Goal: Task Accomplishment & Management: Complete application form

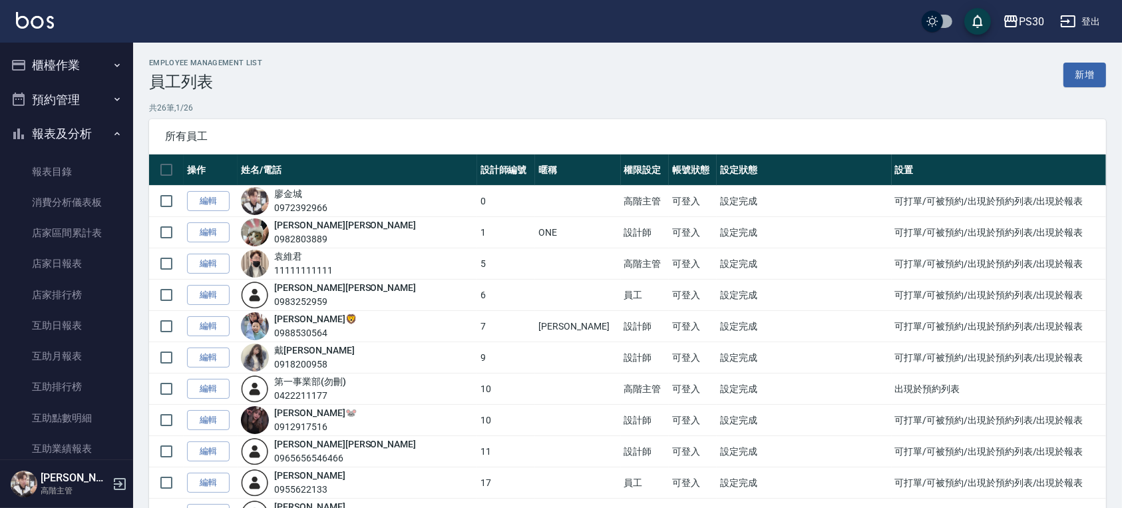
scroll to position [1438, 0]
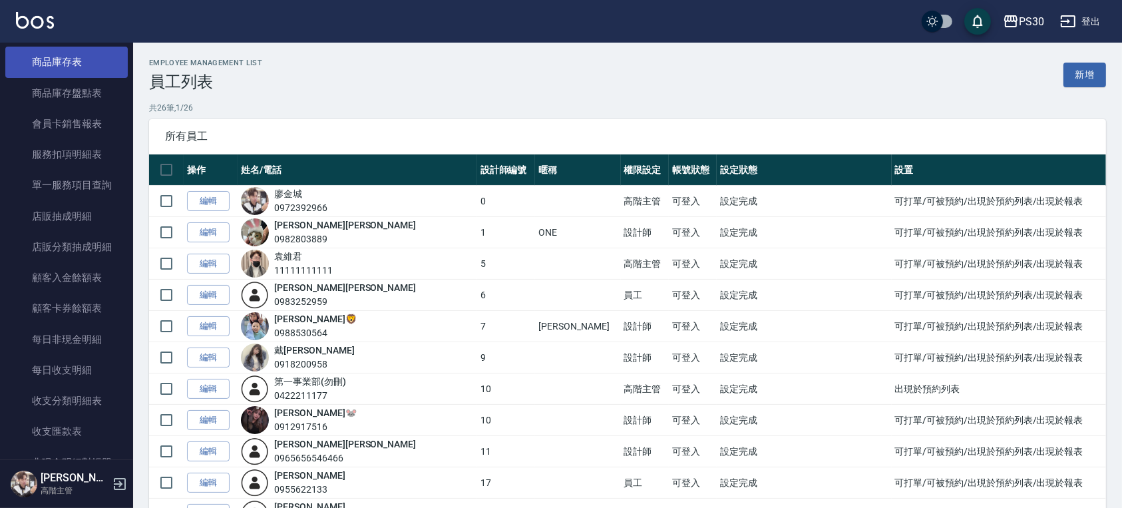
click at [58, 73] on link "商品庫存表" at bounding box center [66, 62] width 122 height 31
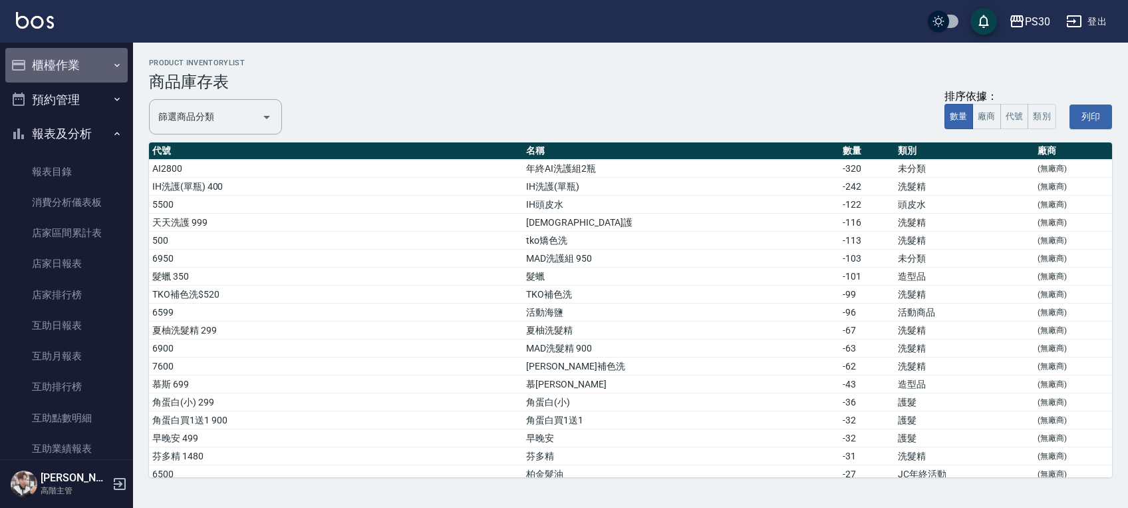
click at [75, 69] on button "櫃檯作業" at bounding box center [66, 65] width 122 height 35
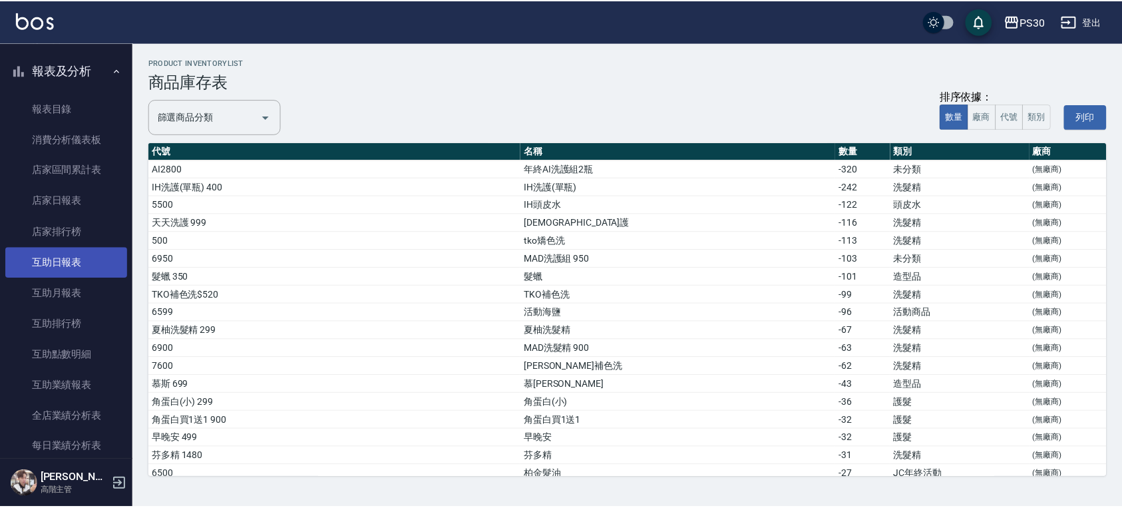
scroll to position [532, 0]
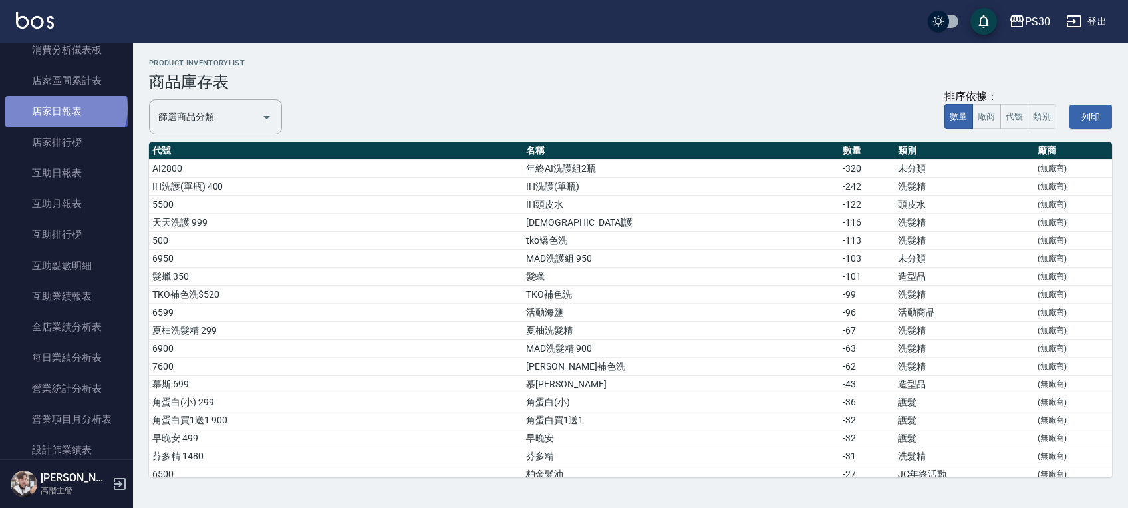
click at [64, 107] on link "店家日報表" at bounding box center [66, 111] width 122 height 31
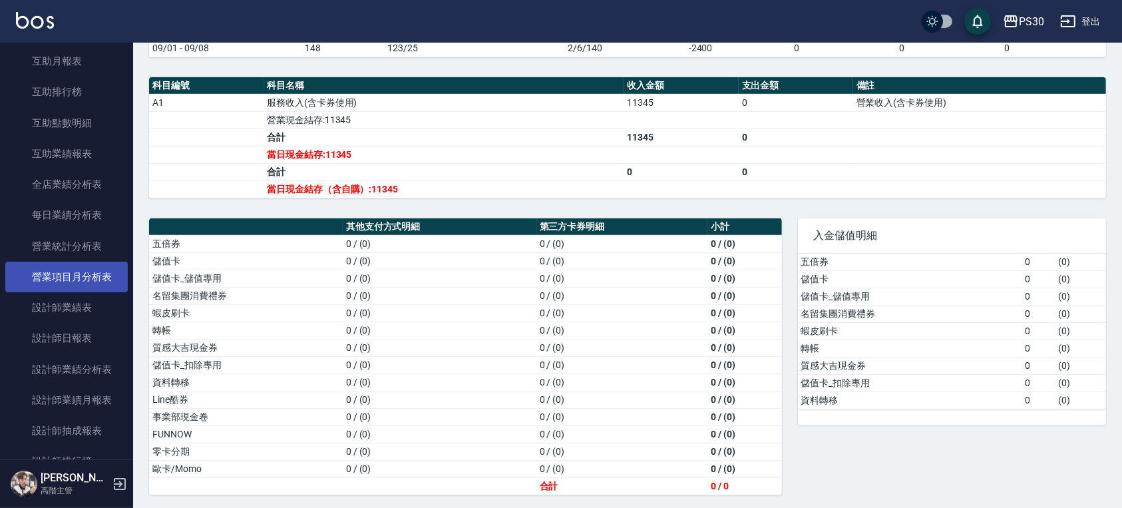
scroll to position [709, 0]
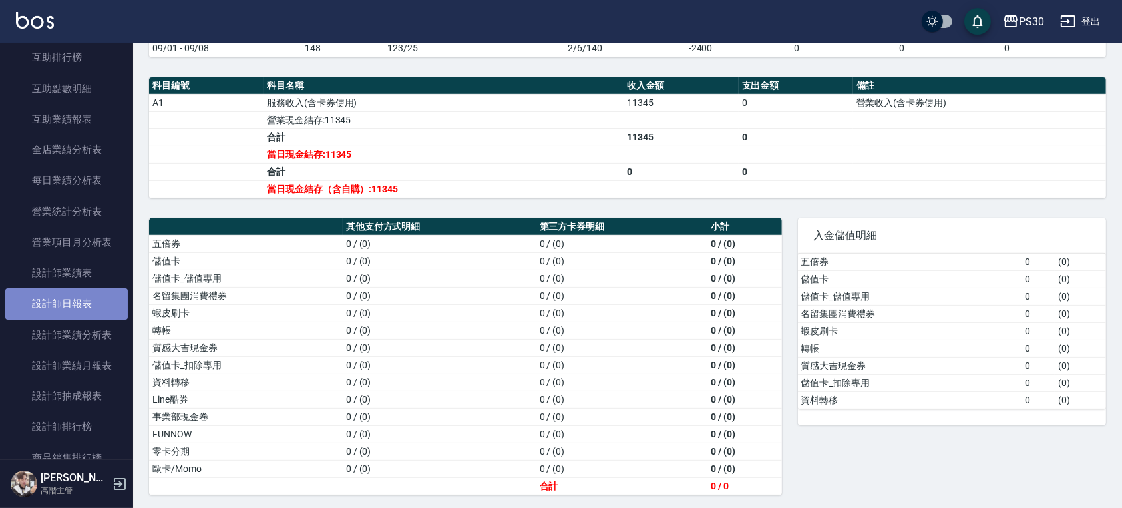
click at [76, 303] on link "設計師日報表" at bounding box center [66, 303] width 122 height 31
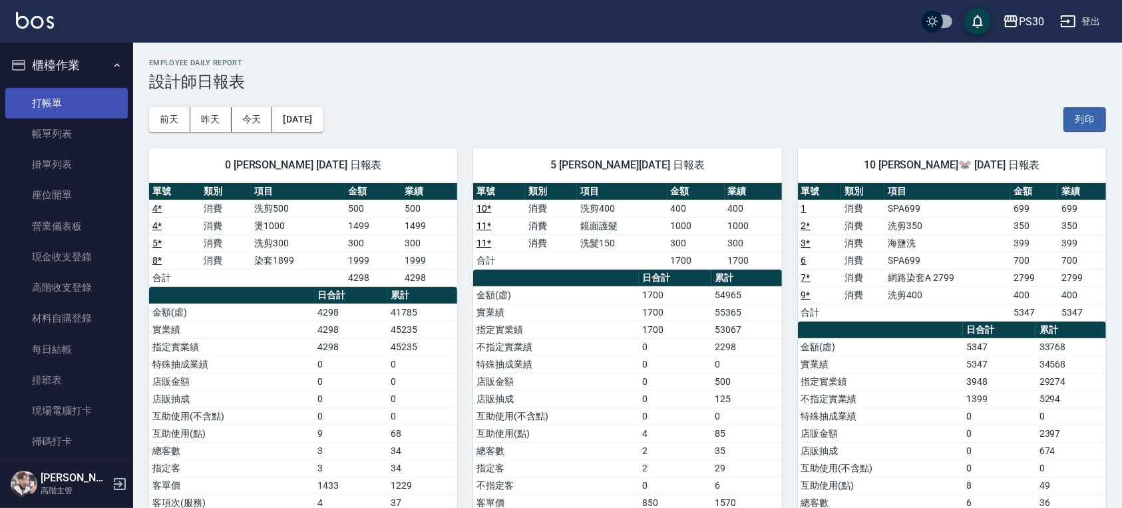
click at [68, 98] on link "打帳單" at bounding box center [66, 103] width 122 height 31
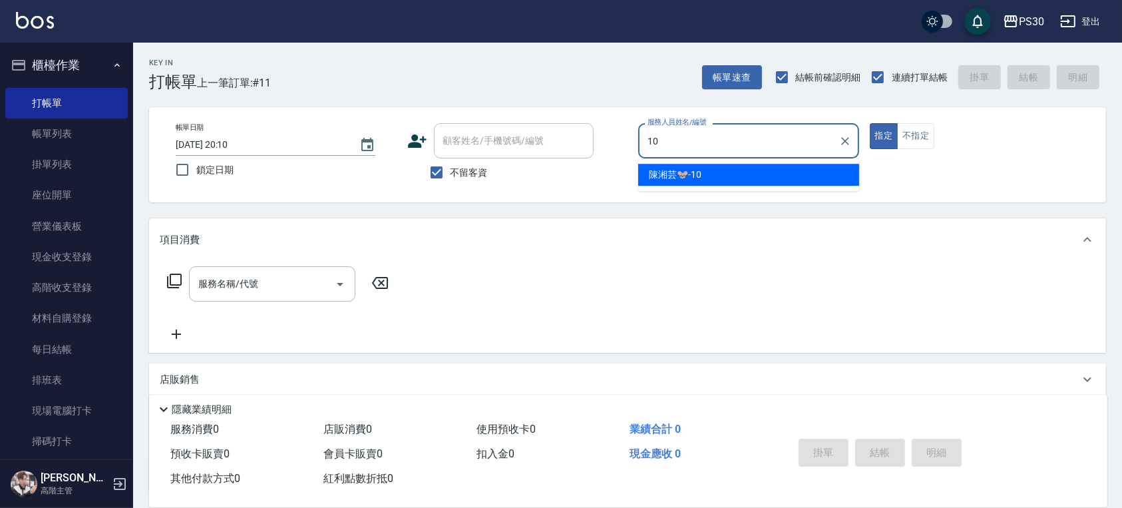
type input "陳湘芸🐭-10"
type button "true"
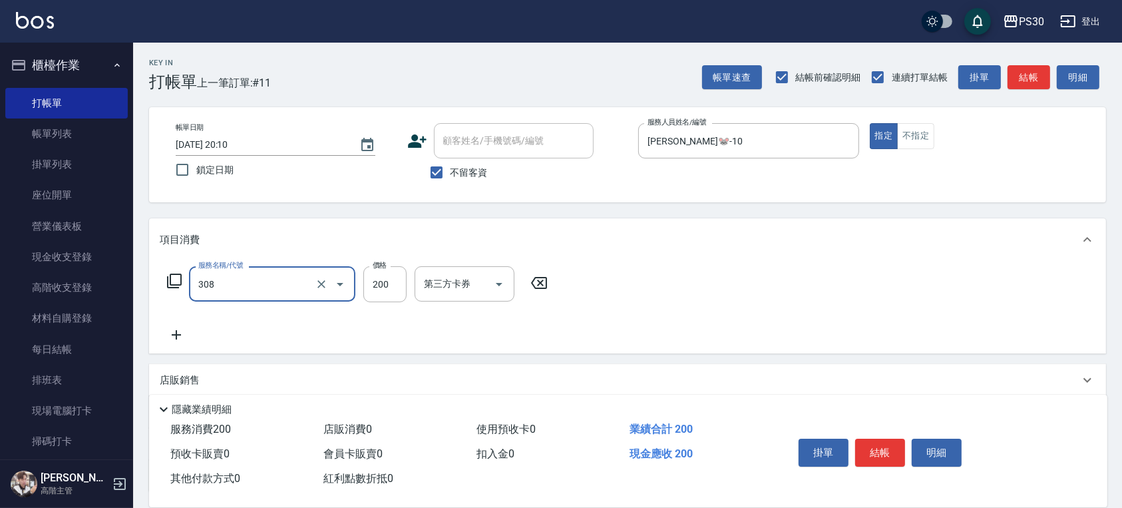
type input "剪髮200(308)"
type input "250"
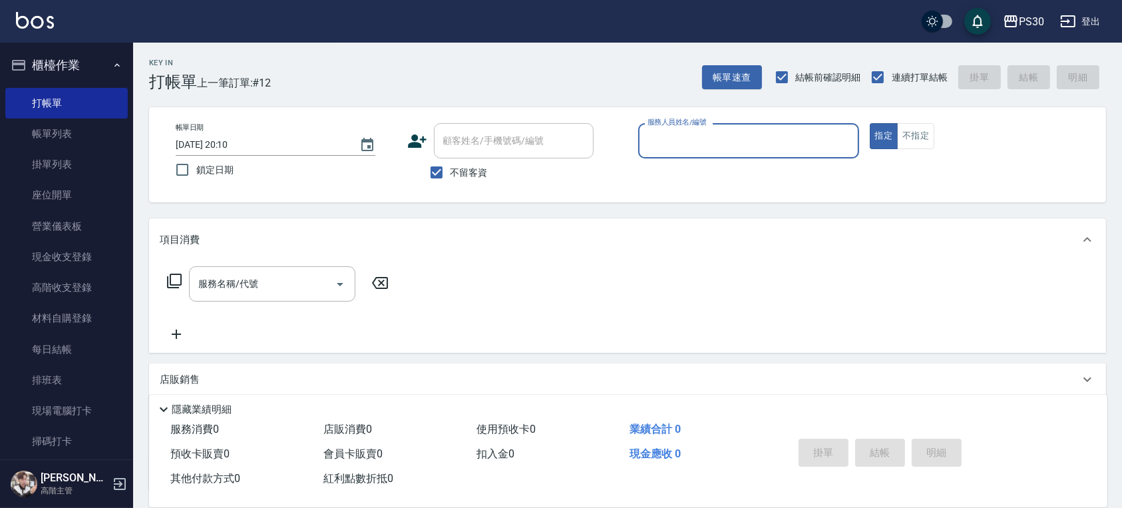
click at [752, 142] on input "服務人員姓名/編號" at bounding box center [748, 140] width 209 height 23
type input "袁維君-5"
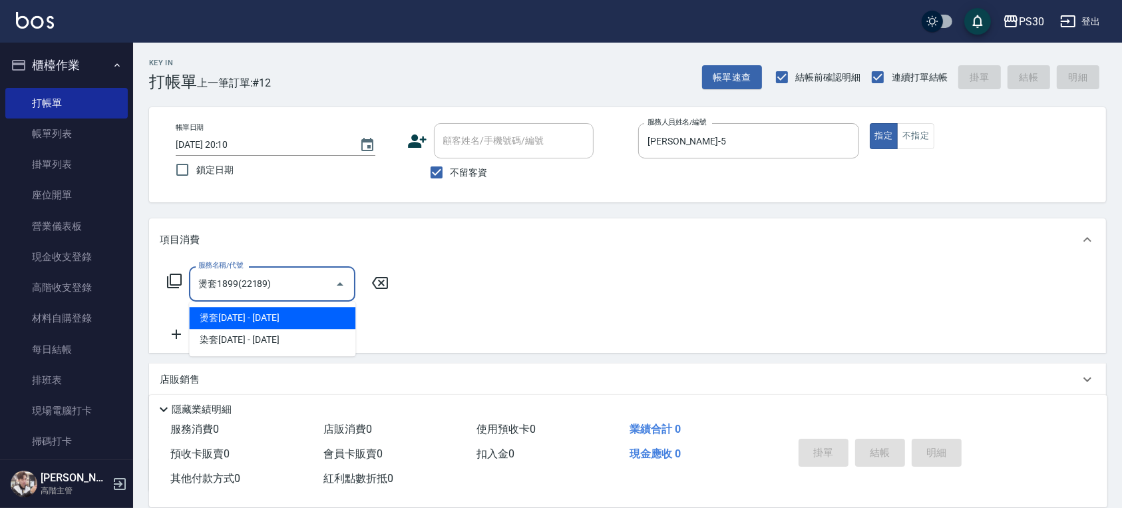
type input "燙套1899(22189)"
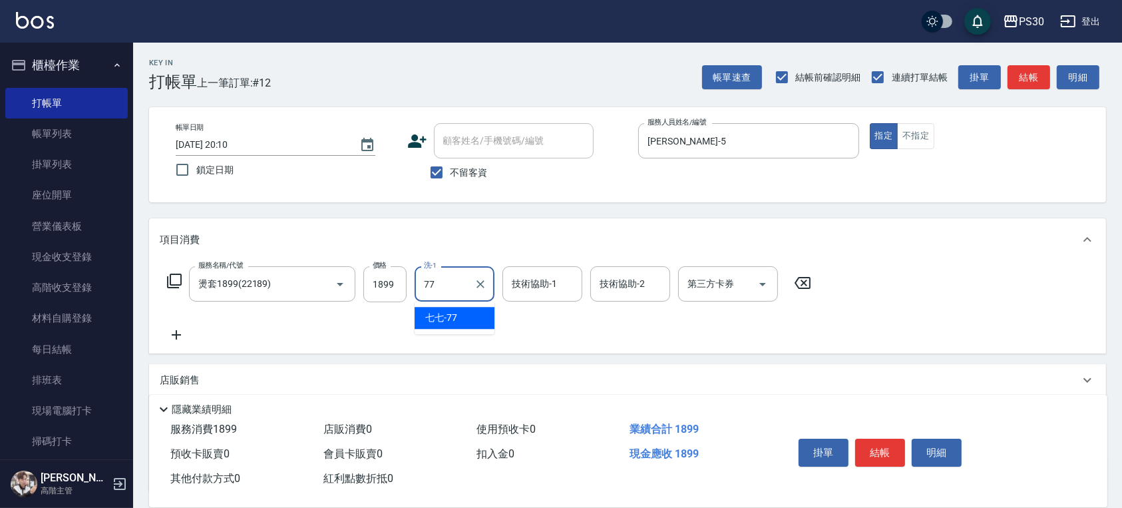
type input "七七-77"
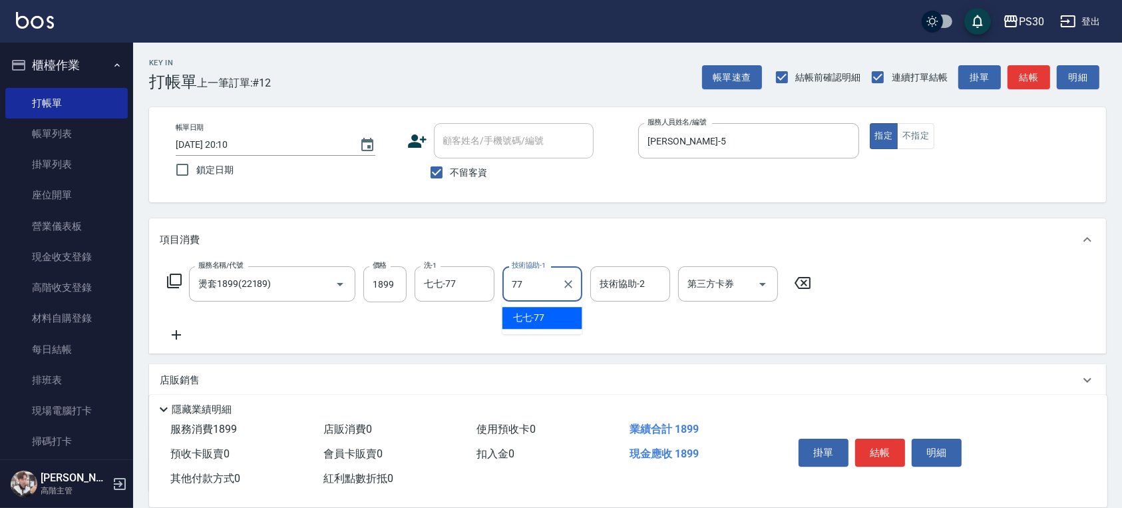
type input "七七-77"
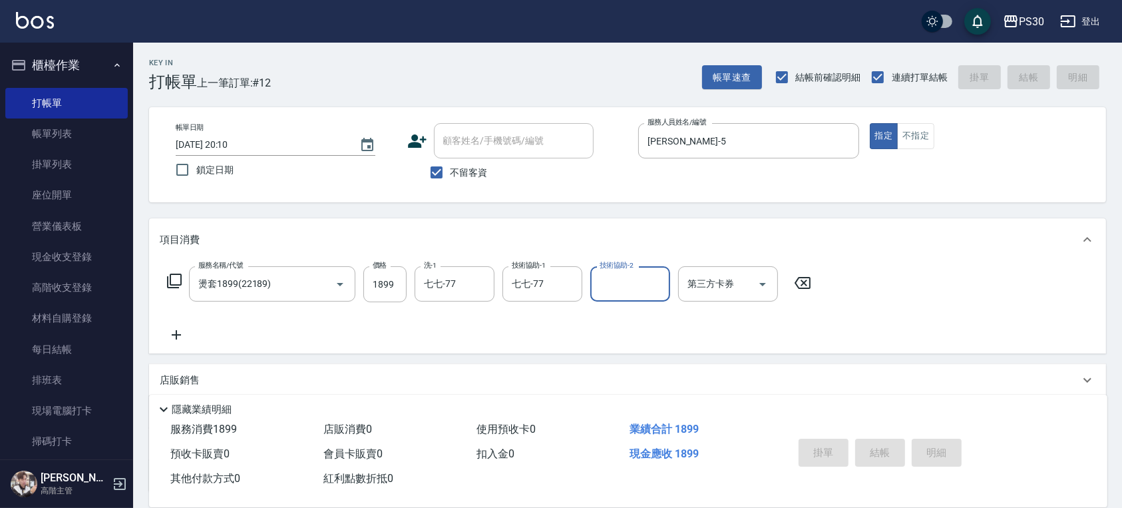
type input "2025/09/08 20:12"
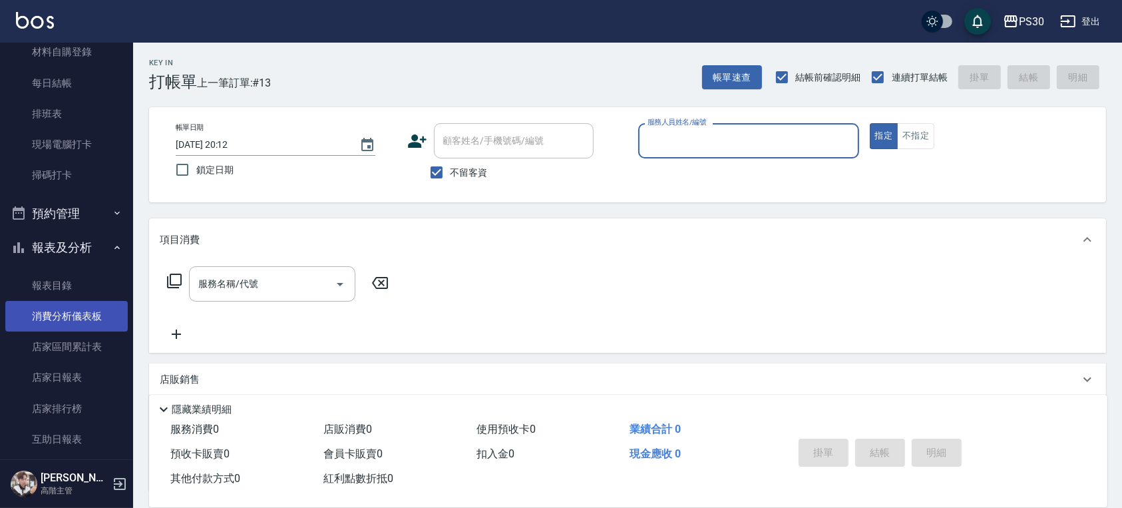
scroll to position [355, 0]
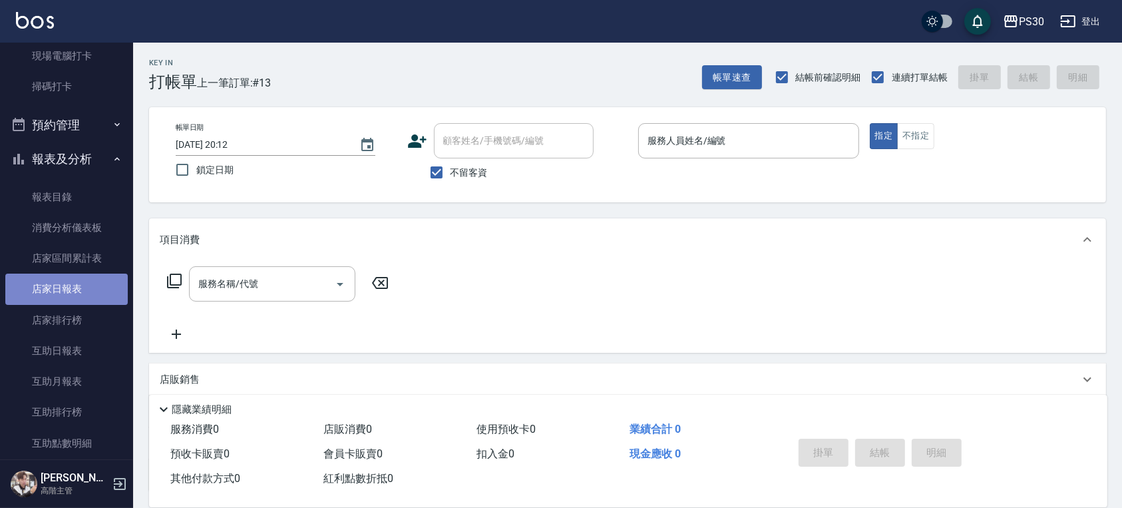
click at [75, 297] on link "店家日報表" at bounding box center [66, 288] width 122 height 31
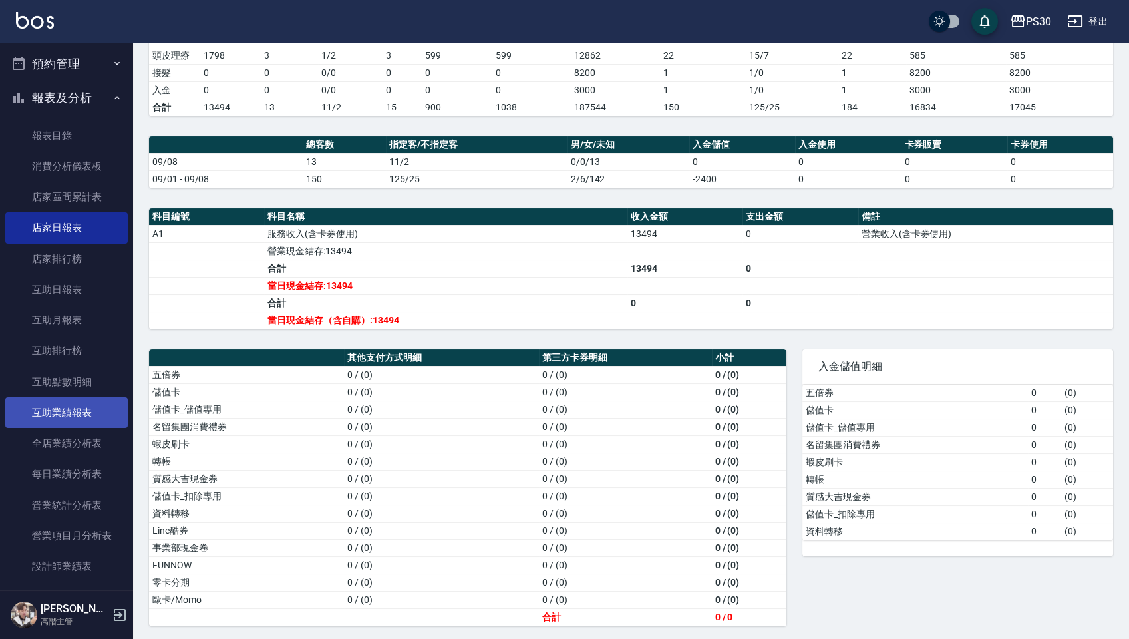
scroll to position [443, 0]
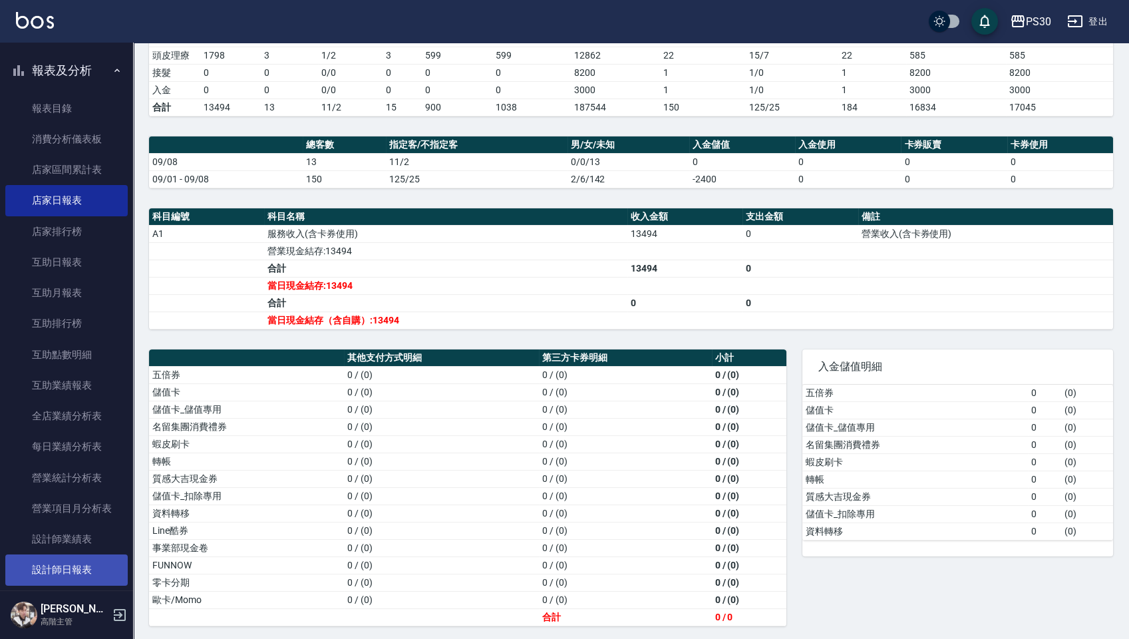
click at [71, 507] on link "設計師日報表" at bounding box center [66, 569] width 122 height 31
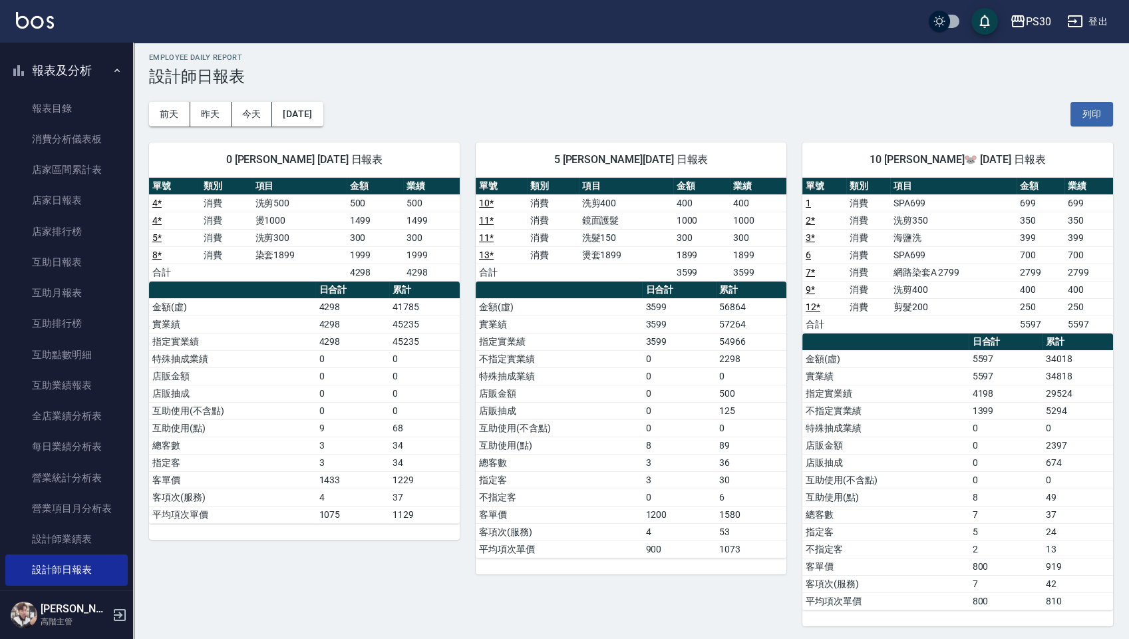
scroll to position [6, 0]
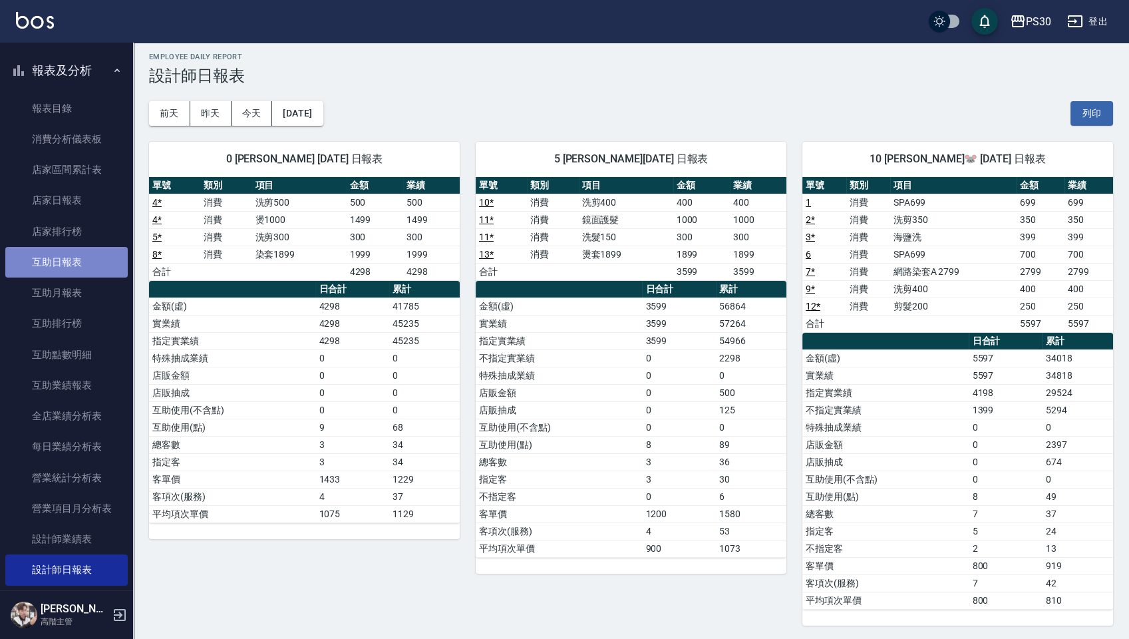
click at [96, 276] on link "互助日報表" at bounding box center [66, 262] width 122 height 31
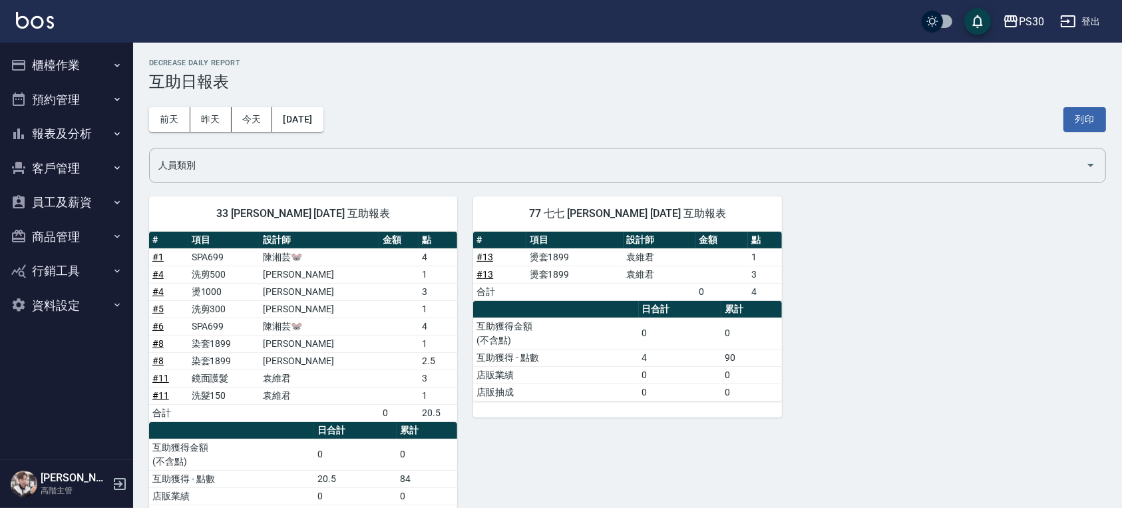
click at [1092, 24] on button "登出" at bounding box center [1080, 21] width 51 height 25
